Goal: Use online tool/utility: Utilize a website feature to perform a specific function

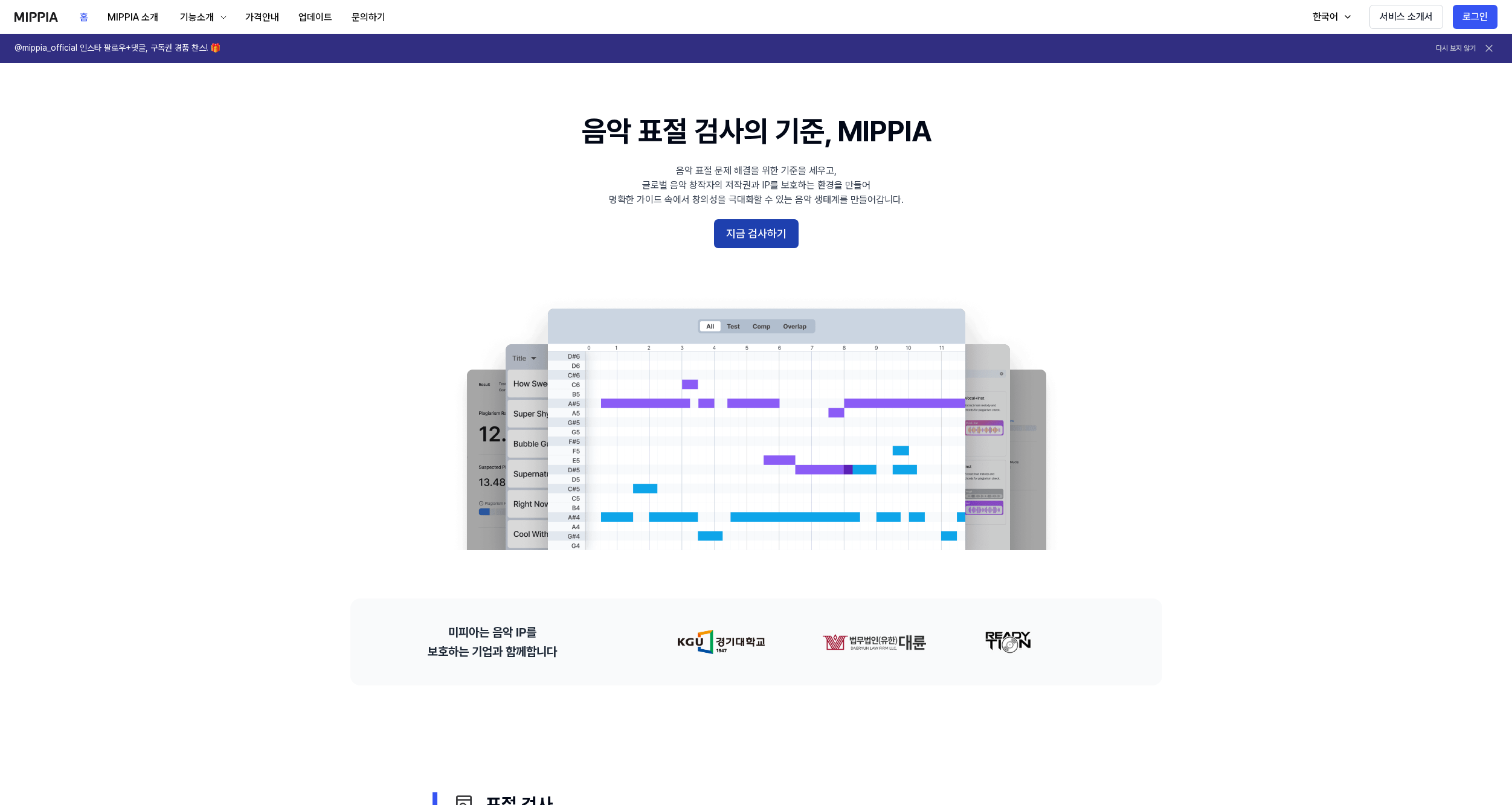
click at [759, 231] on button "지금 검사하기" at bounding box center [756, 233] width 85 height 29
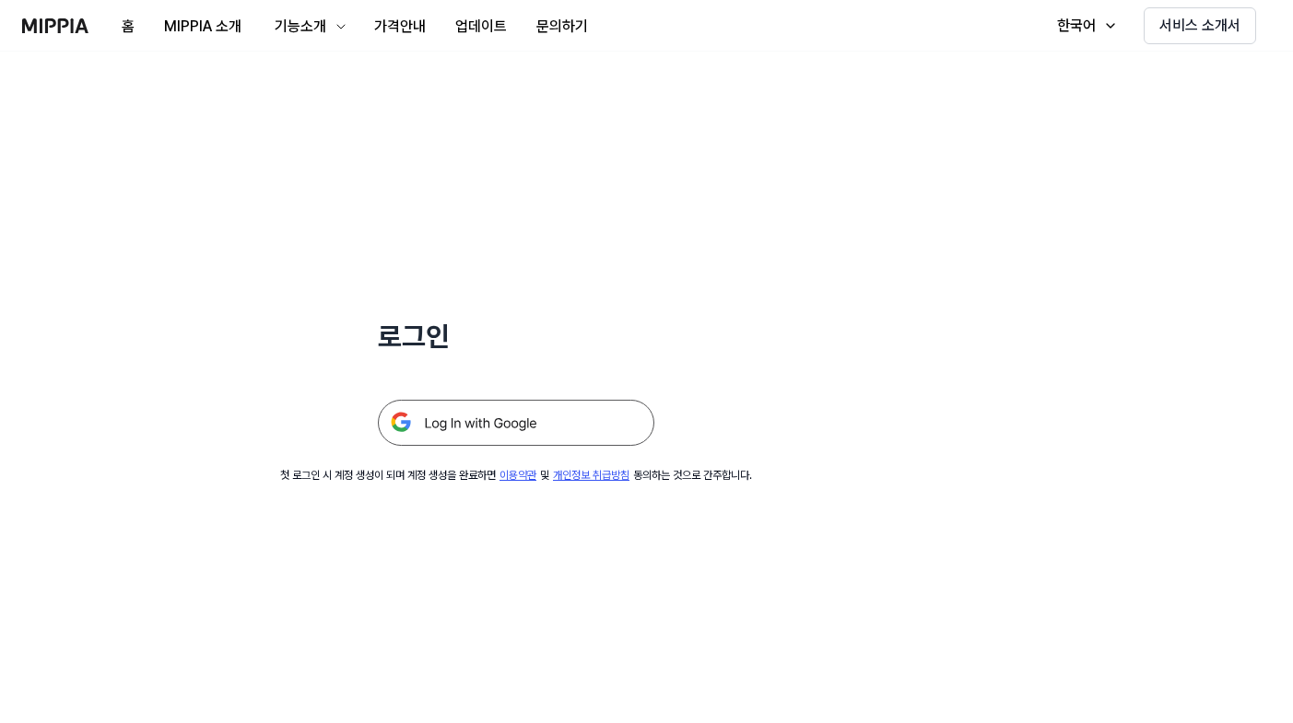
click at [469, 434] on img at bounding box center [516, 423] width 276 height 46
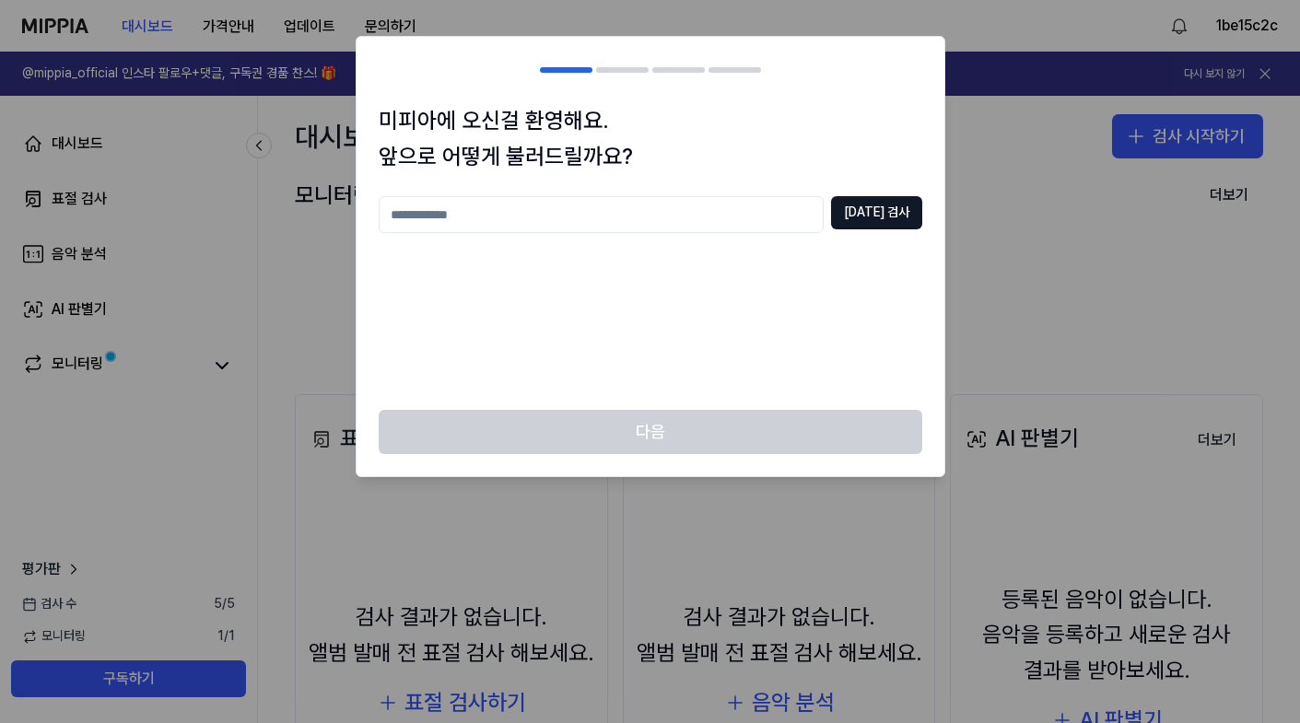
click at [578, 202] on input "text" at bounding box center [601, 214] width 445 height 37
type input "*****"
click at [869, 220] on button "[DATE] 검사" at bounding box center [876, 212] width 91 height 33
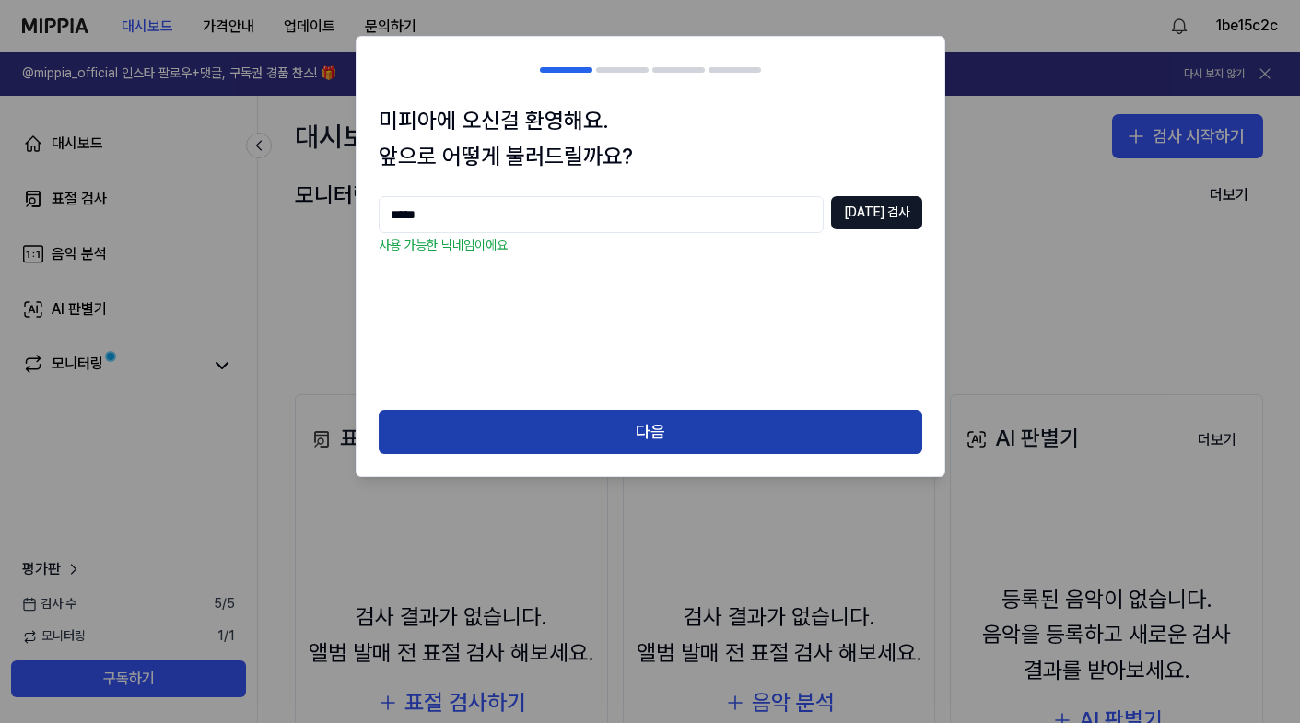
click at [656, 426] on button "다음" at bounding box center [651, 432] width 544 height 44
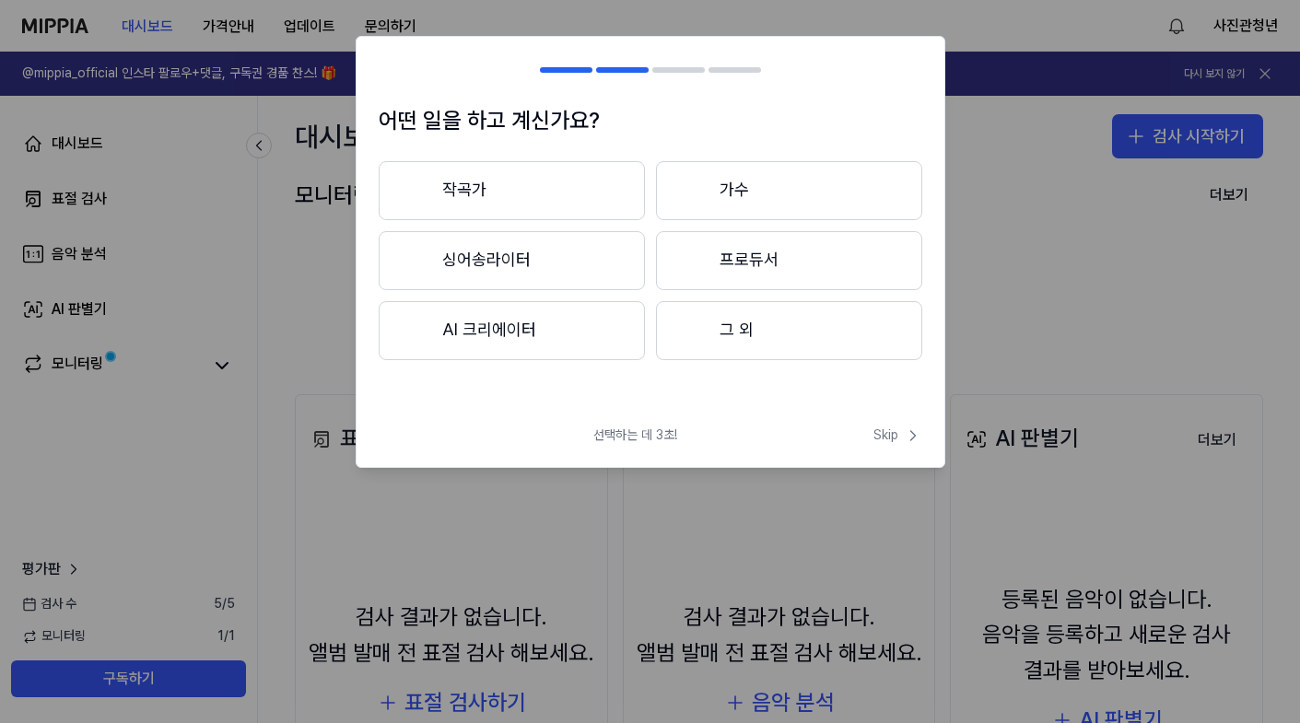
click at [556, 332] on button "AI 크리에이터" at bounding box center [512, 330] width 266 height 59
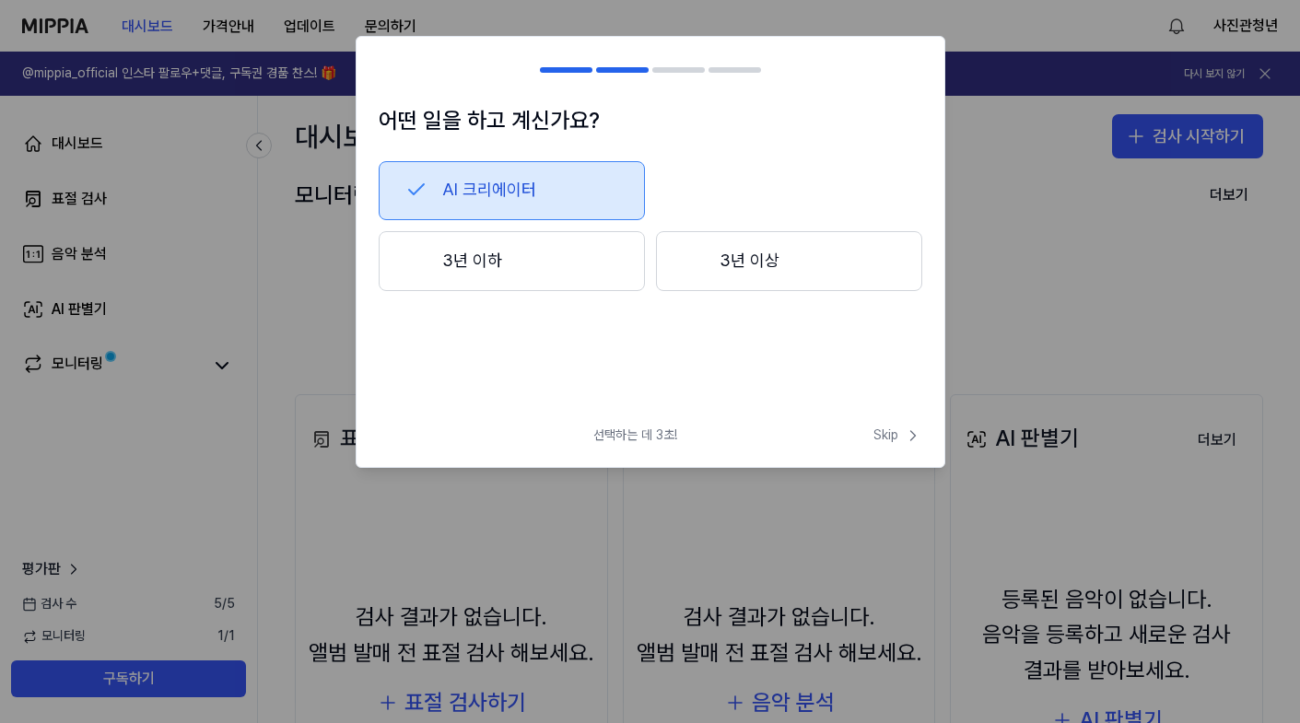
click at [574, 257] on button "3년 이하" at bounding box center [512, 261] width 266 height 61
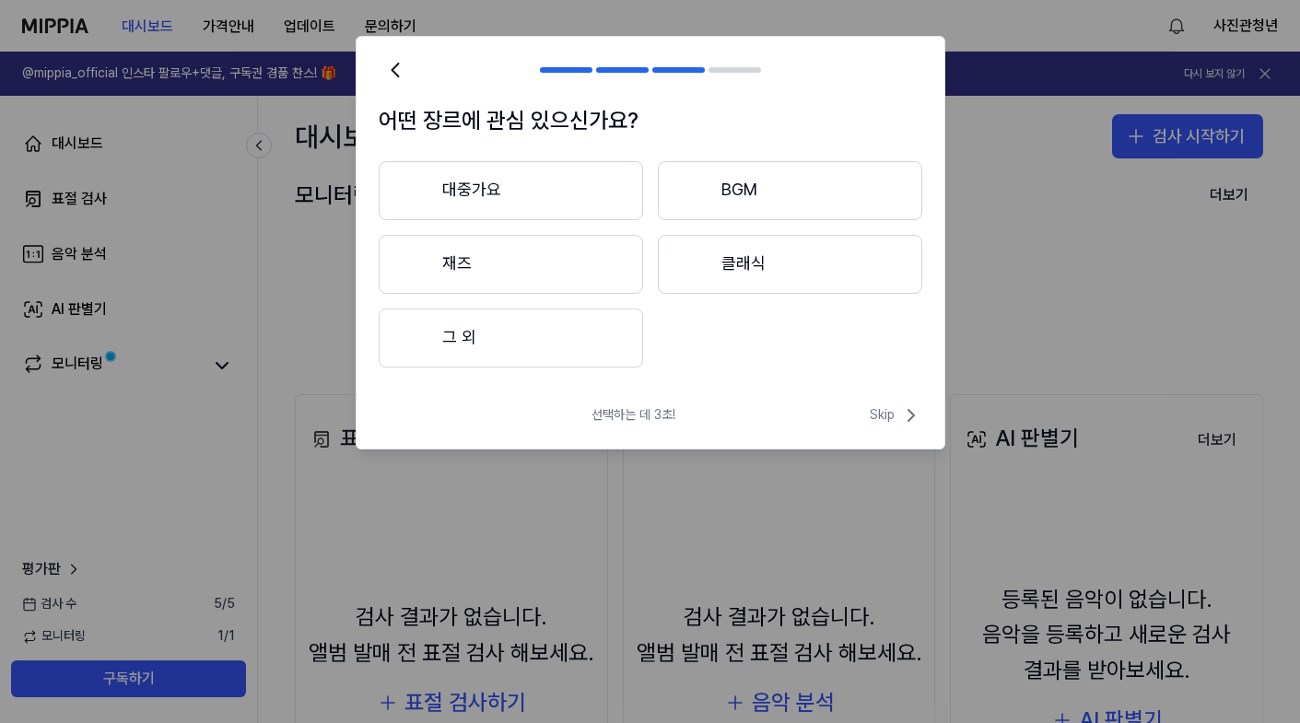
click at [722, 188] on button "BGM" at bounding box center [790, 190] width 264 height 59
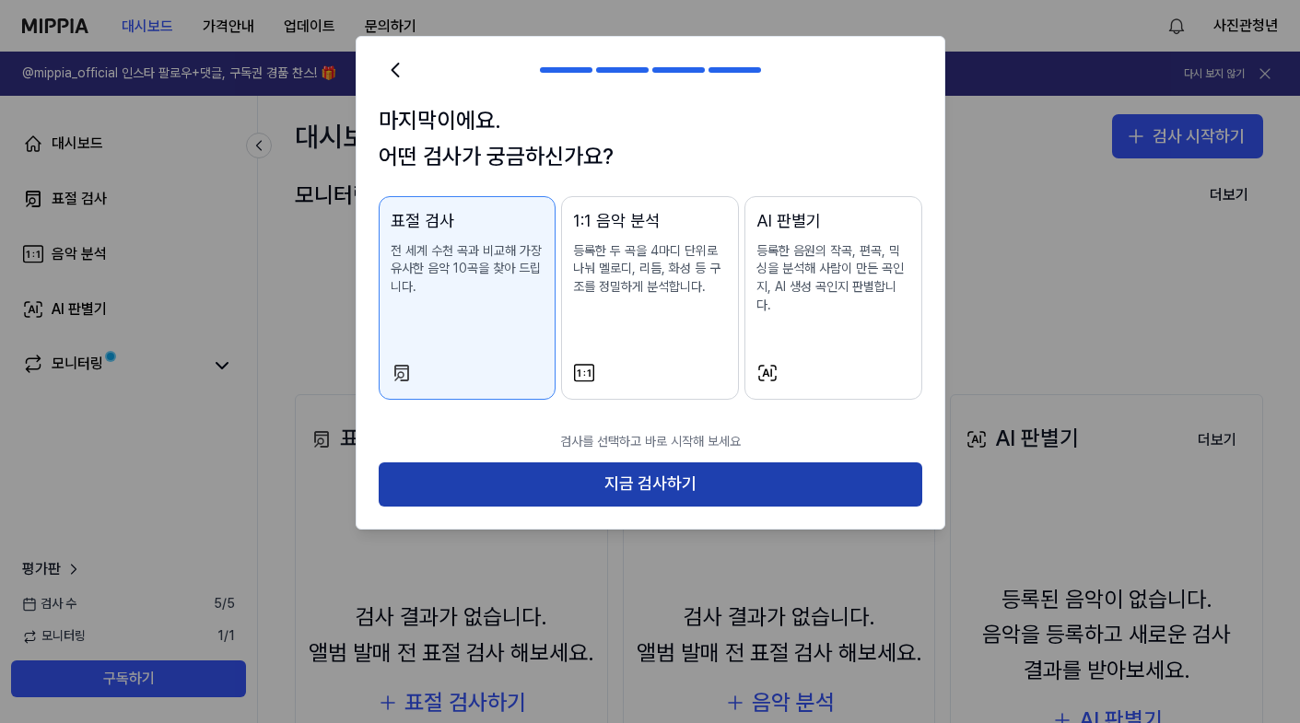
click at [675, 466] on button "지금 검사하기" at bounding box center [651, 485] width 544 height 44
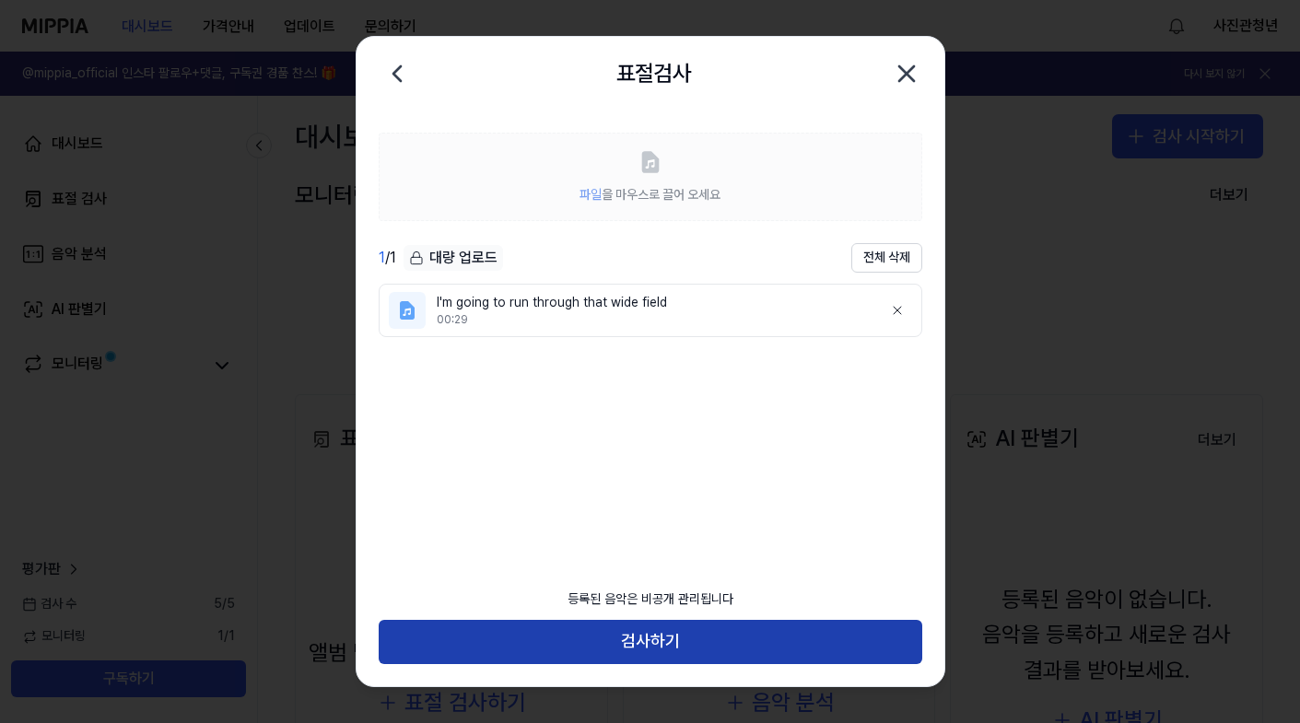
click at [661, 631] on button "검사하기" at bounding box center [651, 642] width 544 height 44
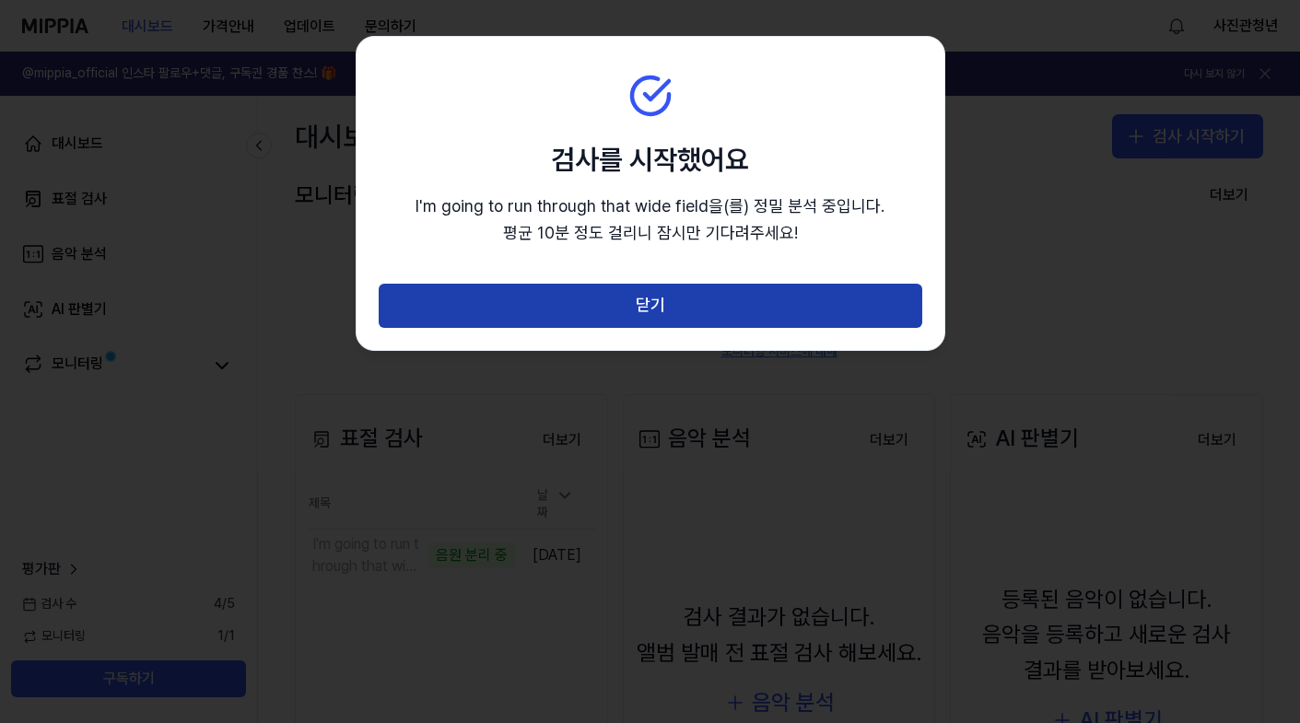
click at [602, 311] on button "닫기" at bounding box center [651, 306] width 544 height 44
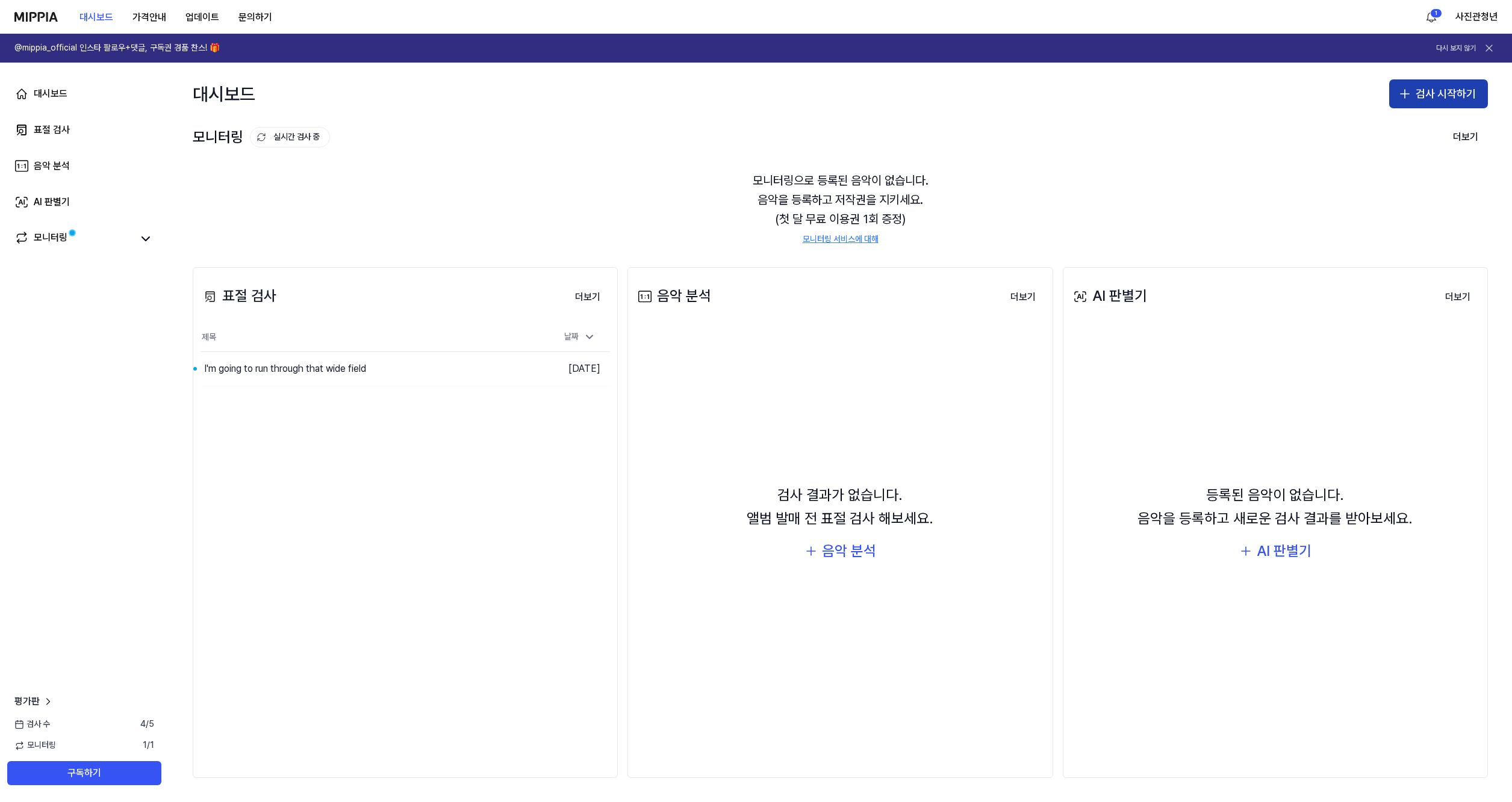
click at [849, 95] on button "검사 시작하기" at bounding box center [1438, 94] width 99 height 29
click at [849, 123] on div "대시보드 검사 시작하기" at bounding box center [840, 94] width 1343 height 63
